Goal: Information Seeking & Learning: Learn about a topic

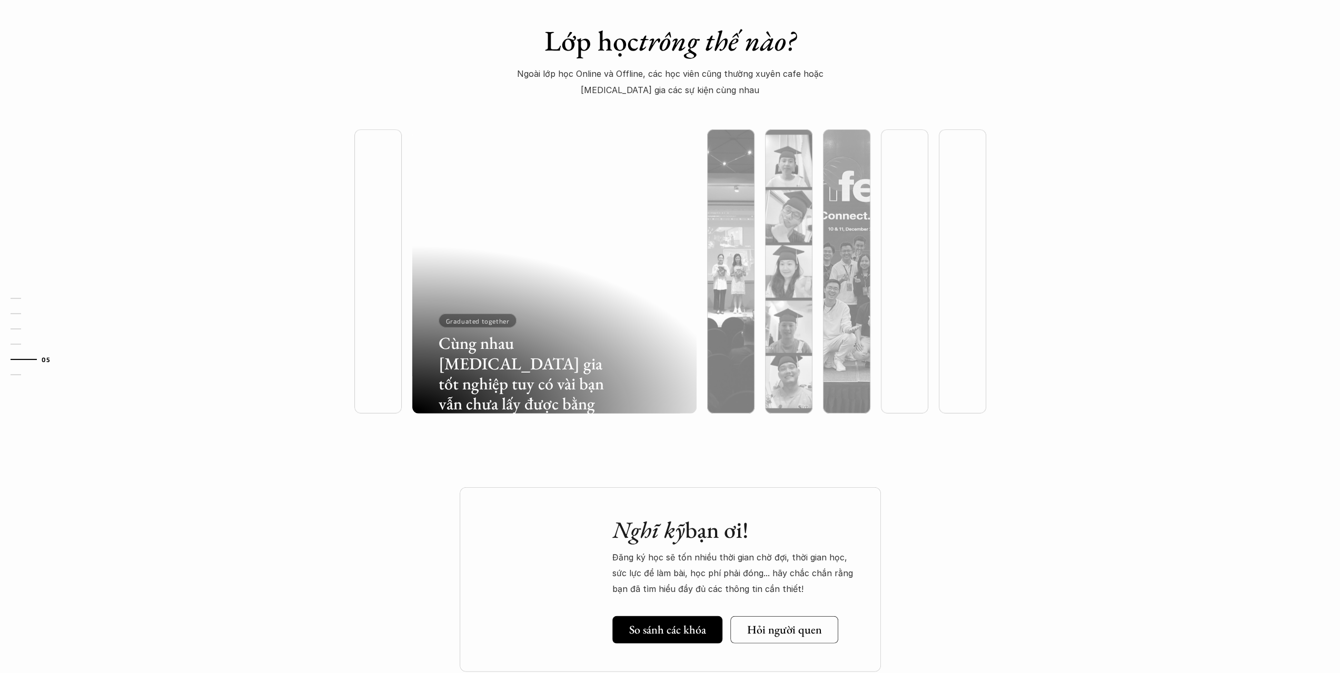
scroll to position [2737, 0]
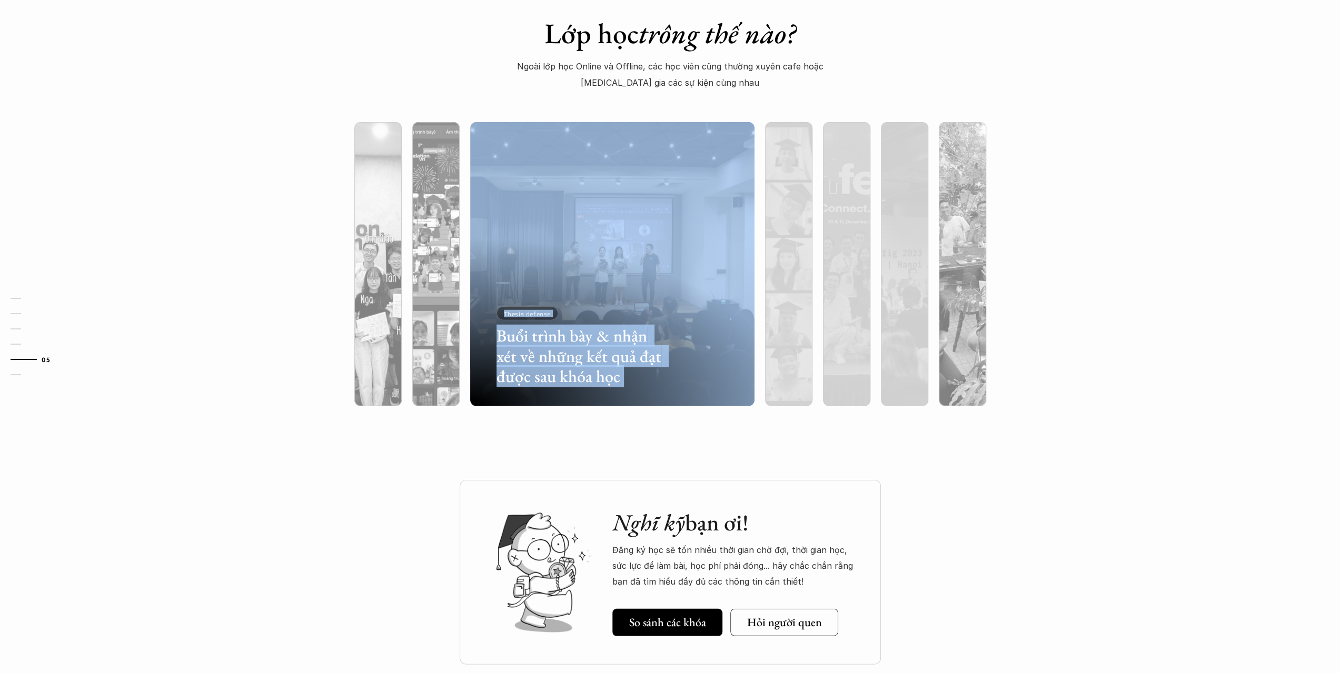
drag, startPoint x: 530, startPoint y: 304, endPoint x: 945, endPoint y: 321, distance: 416.2
click at [941, 321] on div "Buổi trình bày & nhận xét về những kết quả đạt được sau khóa học Thesis defense" at bounding box center [670, 264] width 684 height 326
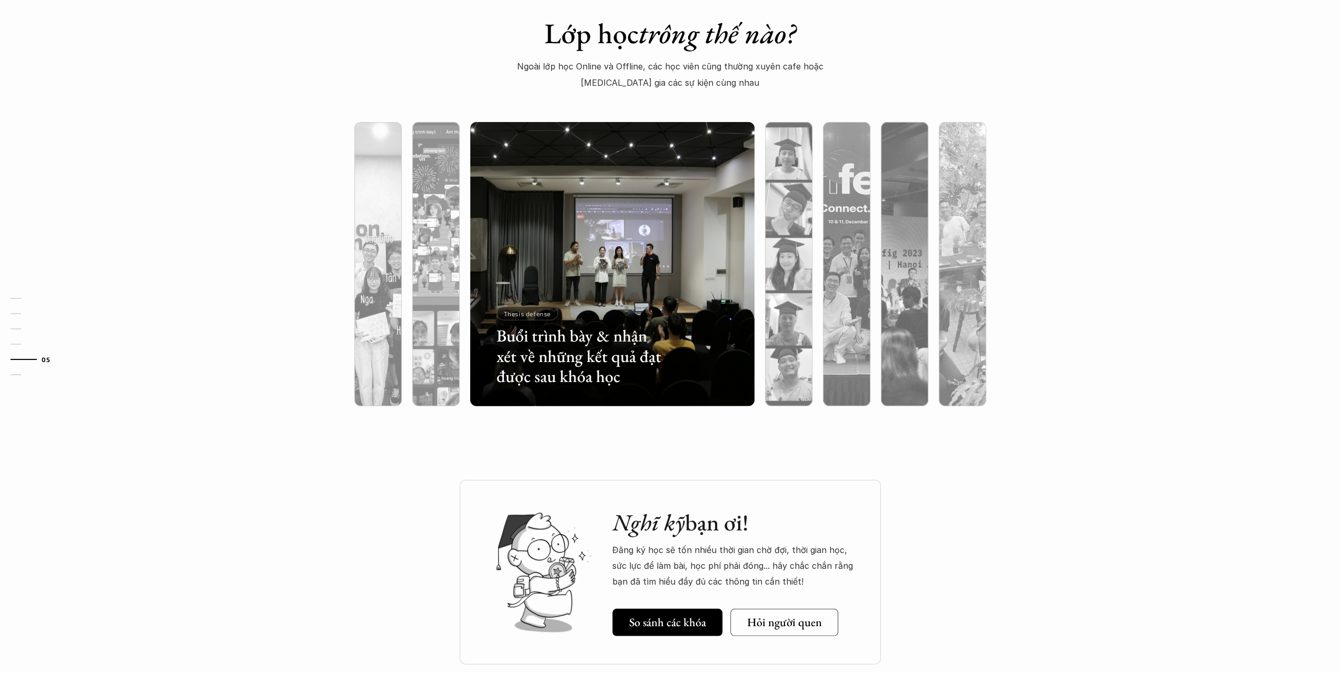
click at [440, 71] on div "Lớp học trông thế nào? Ngoài lớp học Online và Offline, các học viên cũng thườn…" at bounding box center [670, 222] width 1340 height 517
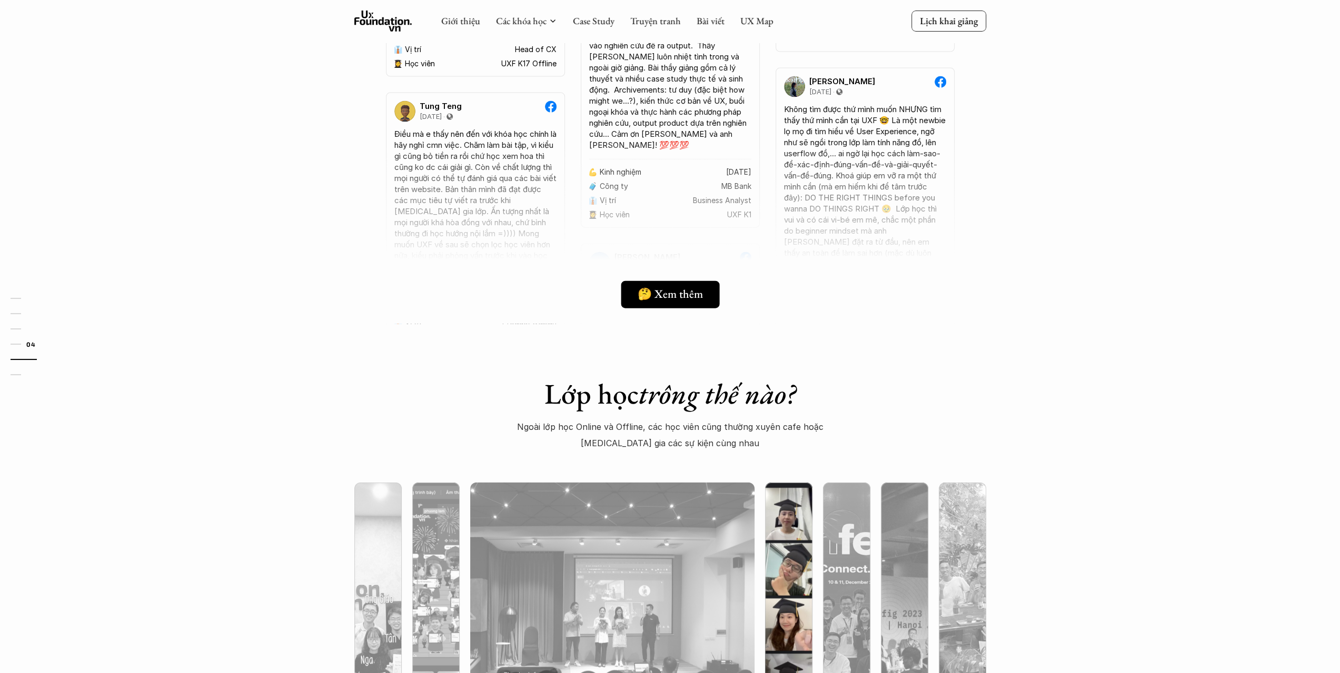
scroll to position [2113, 0]
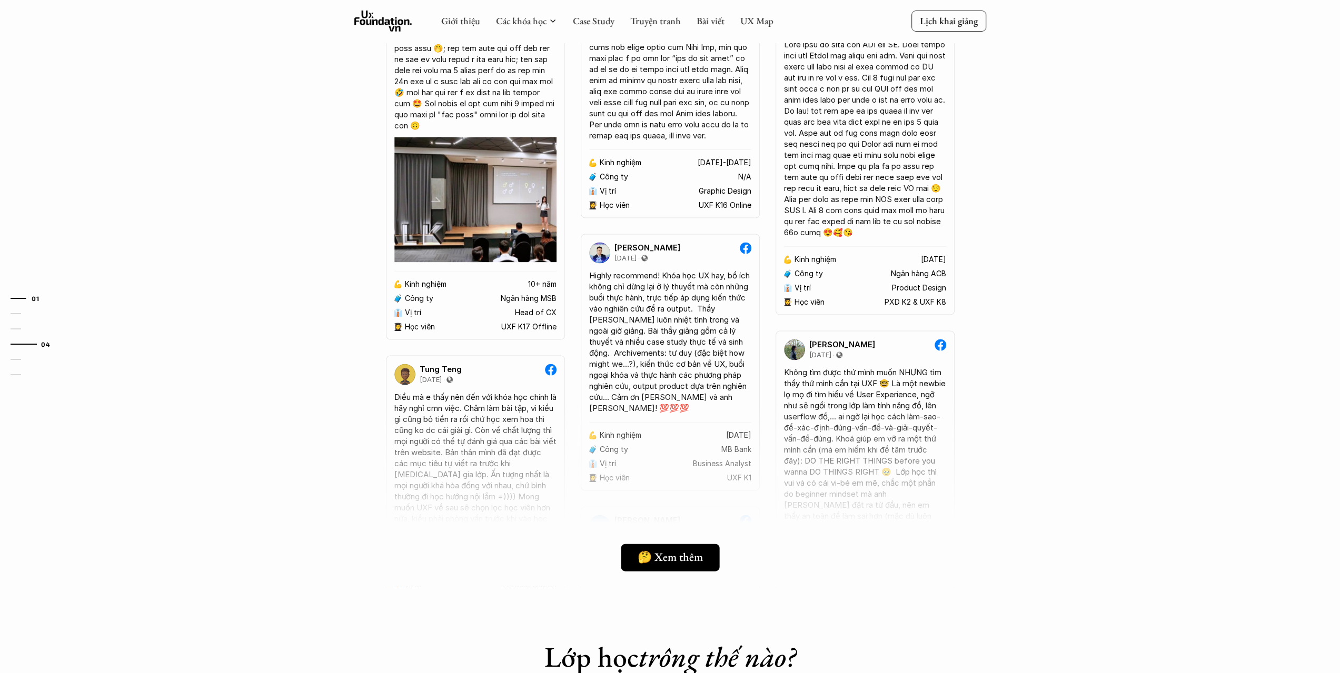
click at [15, 301] on link "01" at bounding box center [36, 298] width 50 height 13
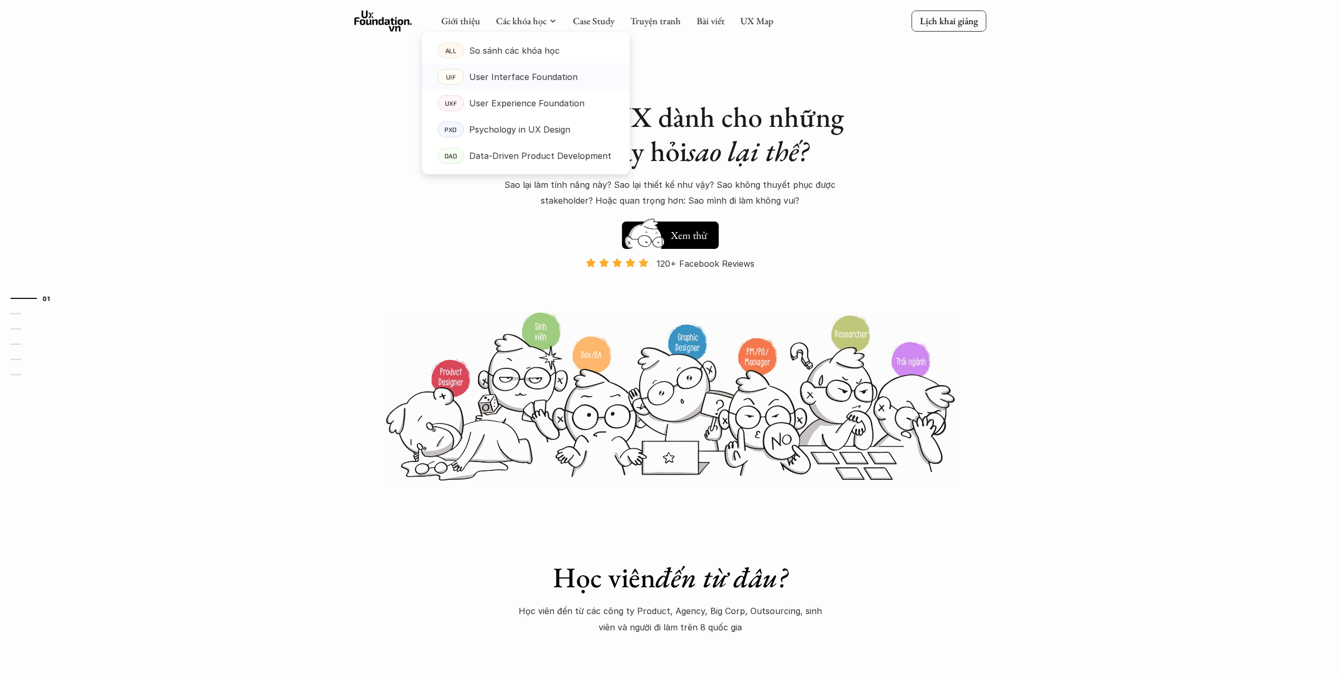
click at [517, 81] on p "User Interface Foundation" at bounding box center [523, 77] width 108 height 16
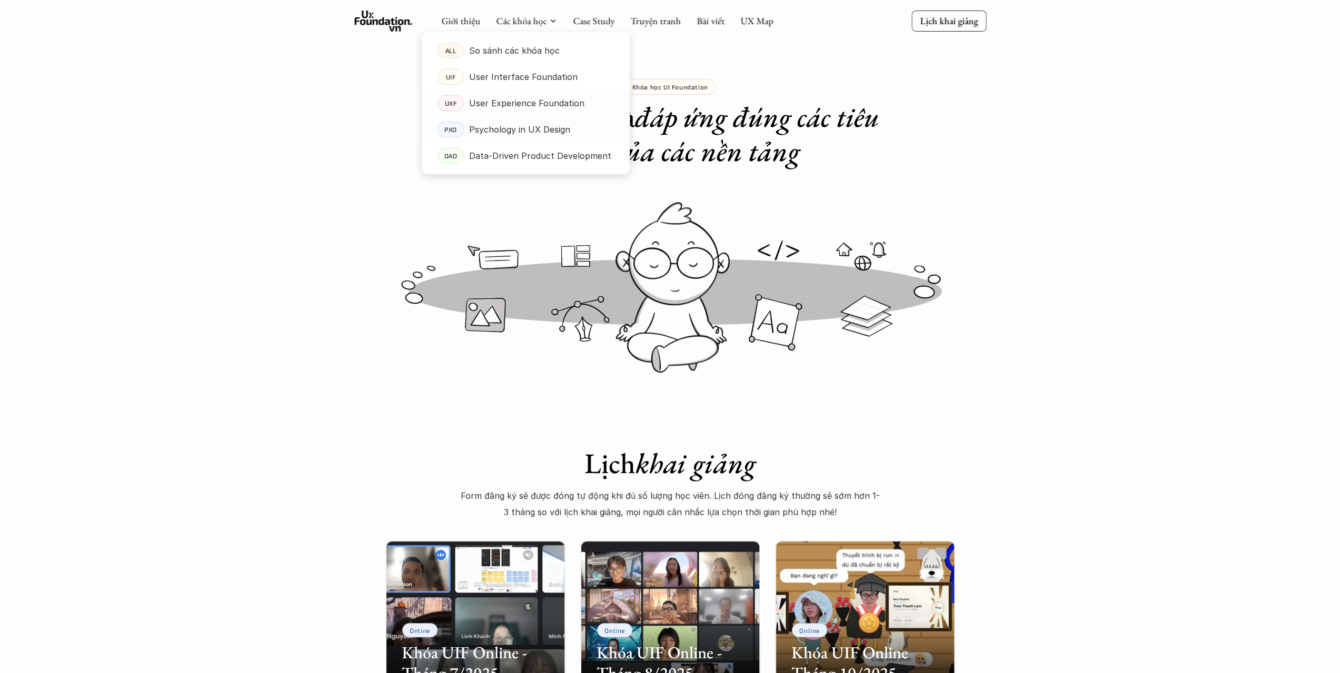
click at [509, 129] on p "Psychology in UX Design" at bounding box center [519, 130] width 101 height 16
